Goal: Book appointment/travel/reservation

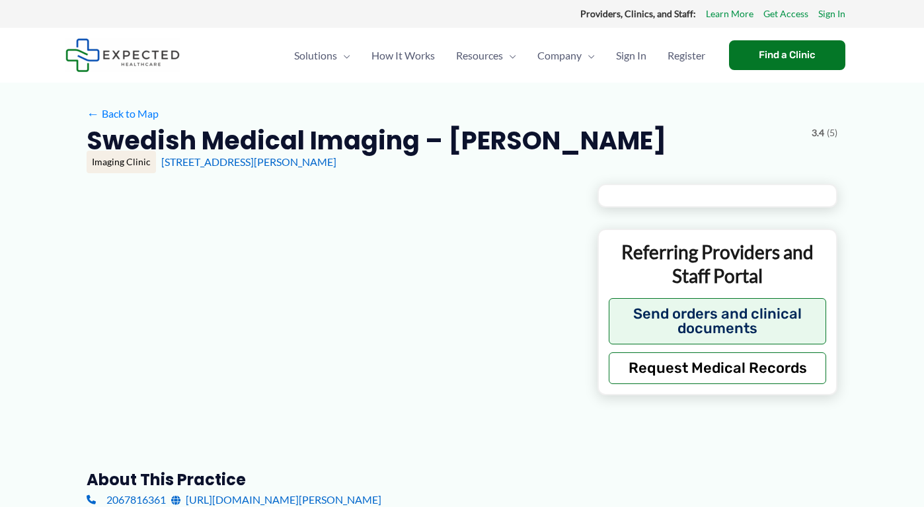
type input "**********"
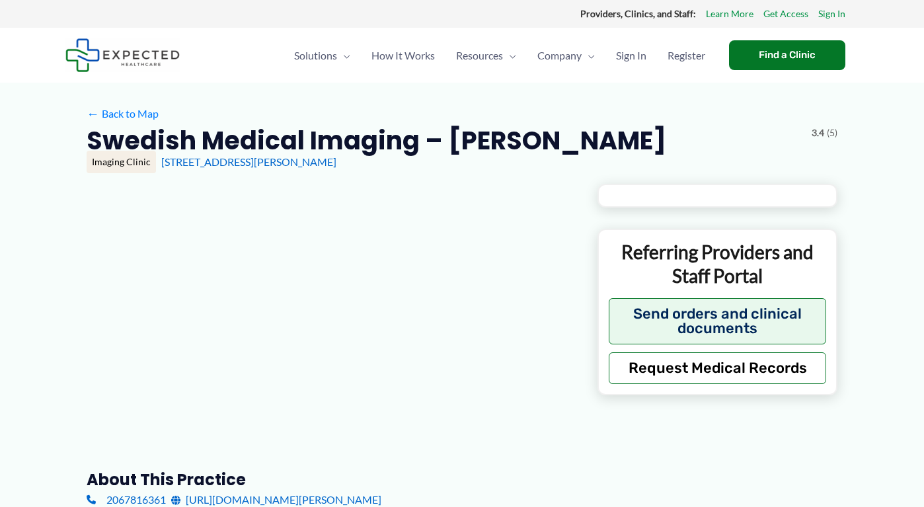
type input "**********"
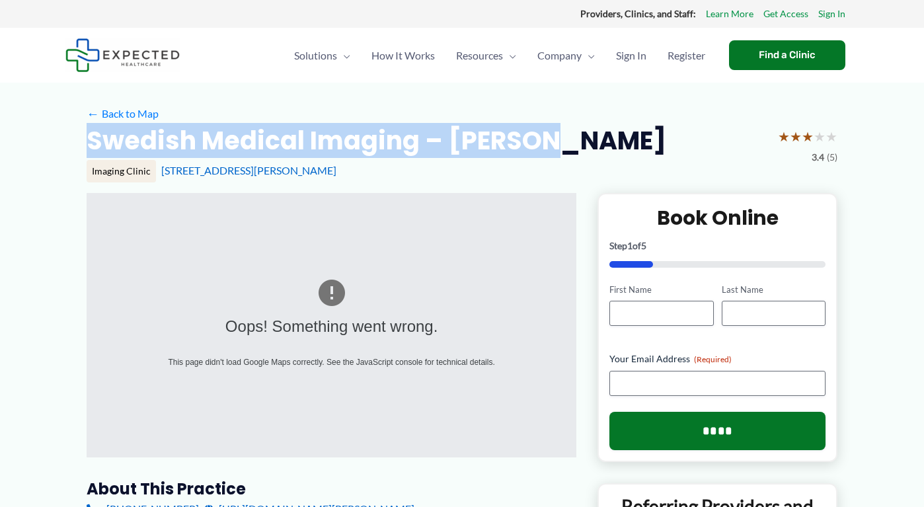
drag, startPoint x: 584, startPoint y: 144, endPoint x: 91, endPoint y: 134, distance: 493.8
click at [91, 134] on div "Swedish Medical Imaging – [PERSON_NAME] ★ ★ ★ ★ ★ 3.4 (5)" at bounding box center [462, 145] width 751 height 42
